Goal: Transaction & Acquisition: Purchase product/service

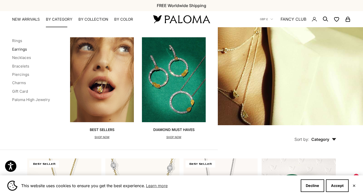
click at [23, 47] on link "Earrings" at bounding box center [19, 49] width 15 height 5
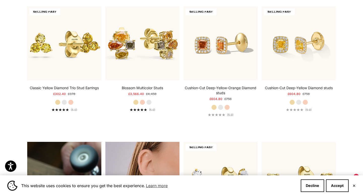
scroll to position [281, 0]
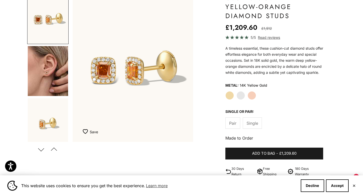
scroll to position [61, 0]
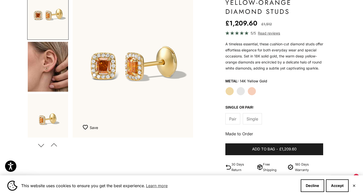
click at [52, 68] on img "Go to item 4" at bounding box center [48, 67] width 40 height 50
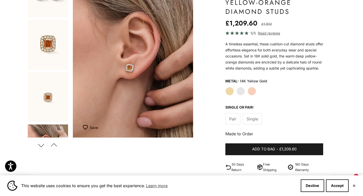
scroll to position [64, 0]
